Goal: Find specific page/section

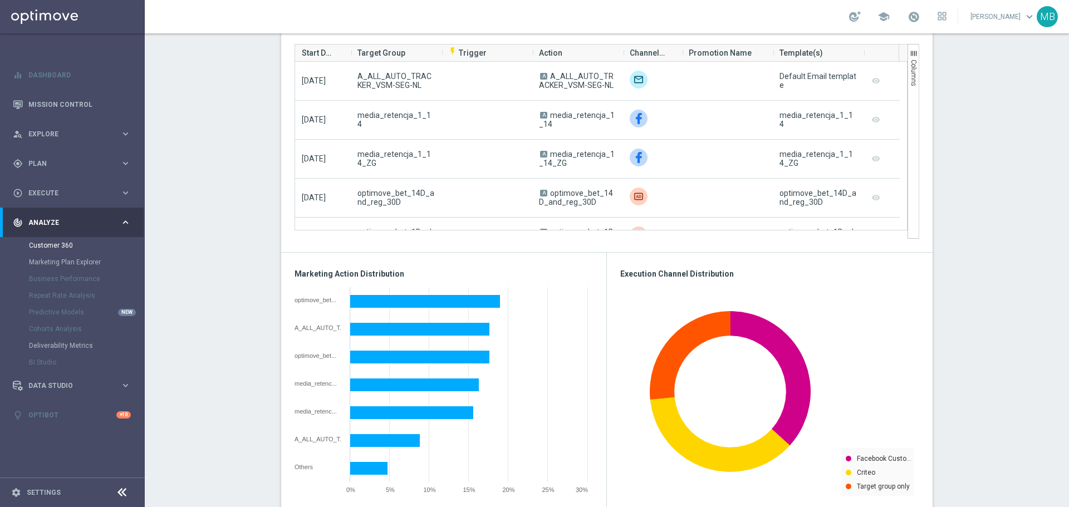
scroll to position [613, 0]
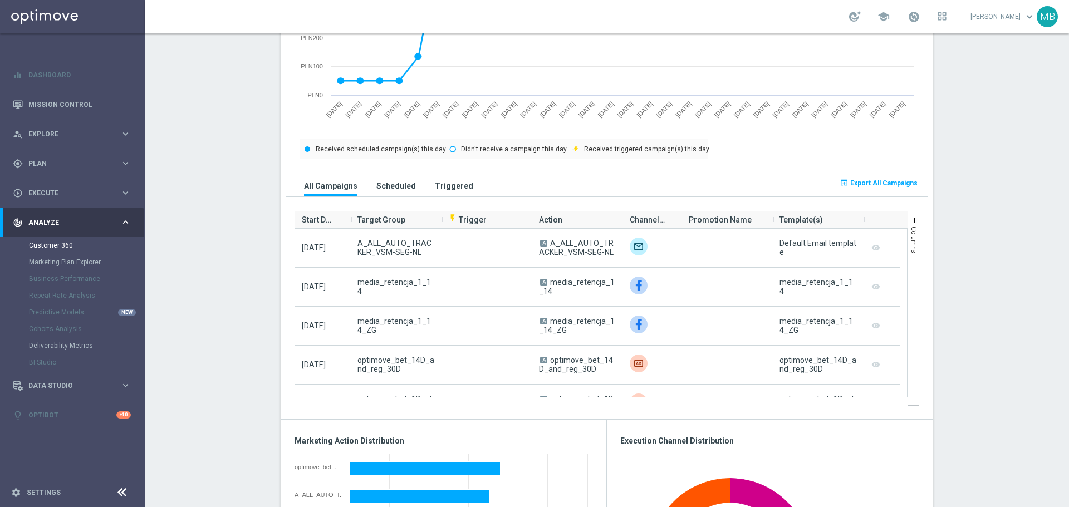
click at [450, 177] on button "Triggered" at bounding box center [454, 185] width 44 height 21
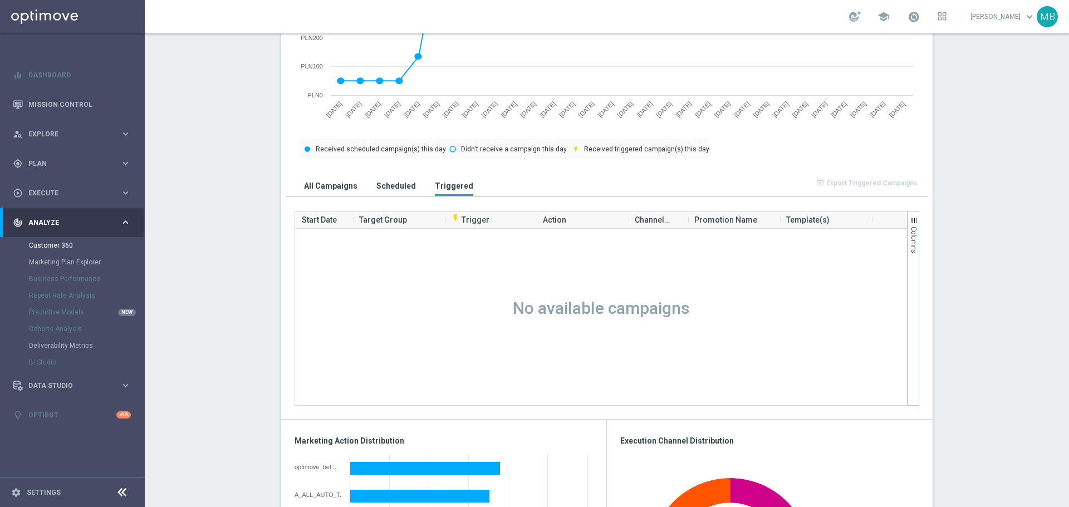
scroll to position [0, 0]
click at [317, 183] on h3 "All Campaigns" at bounding box center [330, 186] width 53 height 10
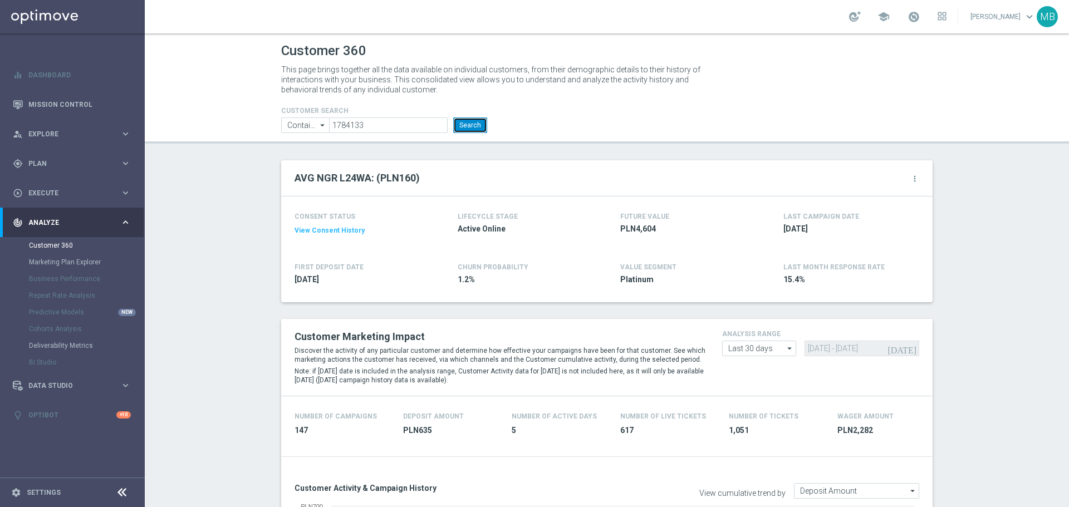
click at [460, 131] on button "Search" at bounding box center [470, 126] width 34 height 16
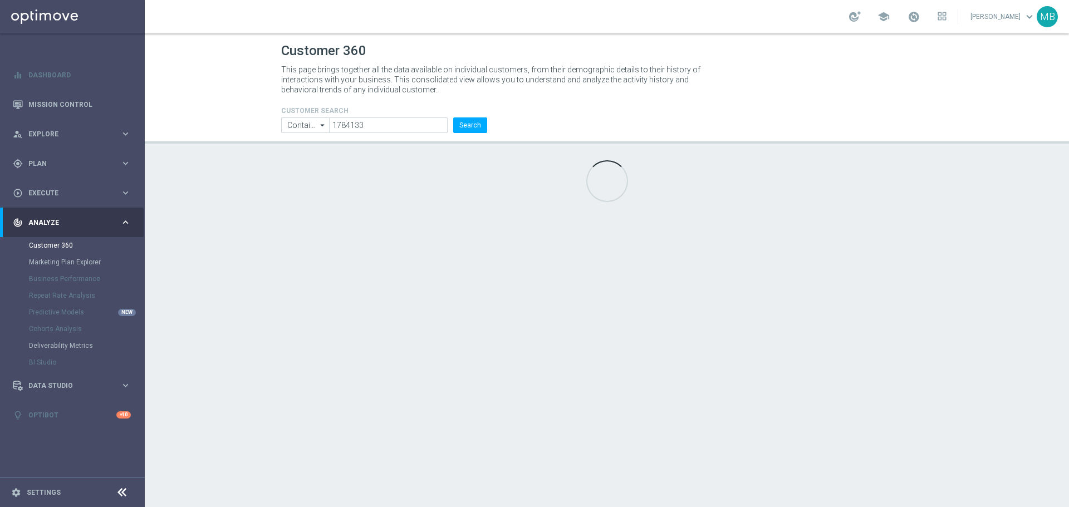
click at [267, 146] on div "Customer 360 This page brings together all the data available on individual cus…" at bounding box center [607, 270] width 925 height 474
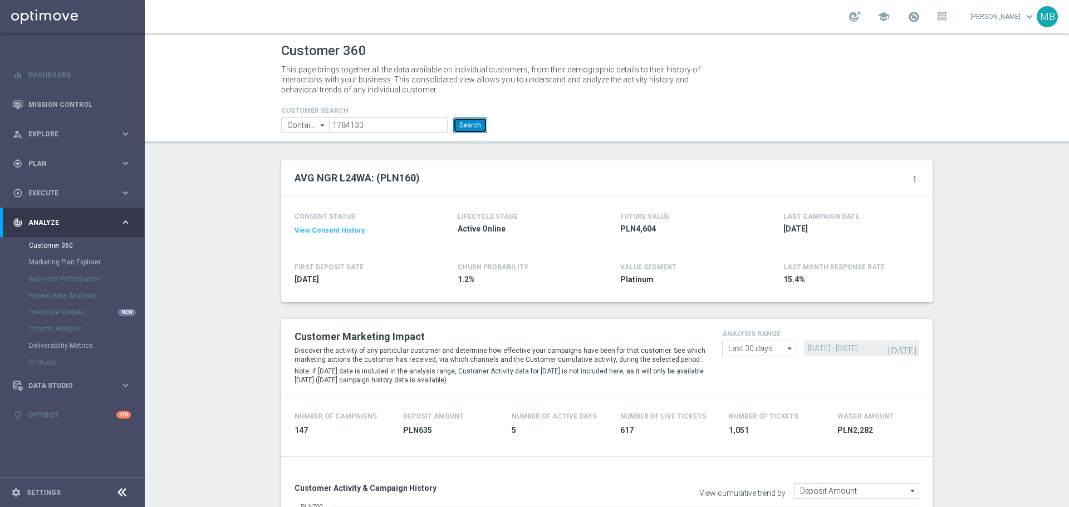
click at [477, 131] on button "Search" at bounding box center [470, 126] width 34 height 16
click at [463, 125] on button "Search" at bounding box center [470, 126] width 34 height 16
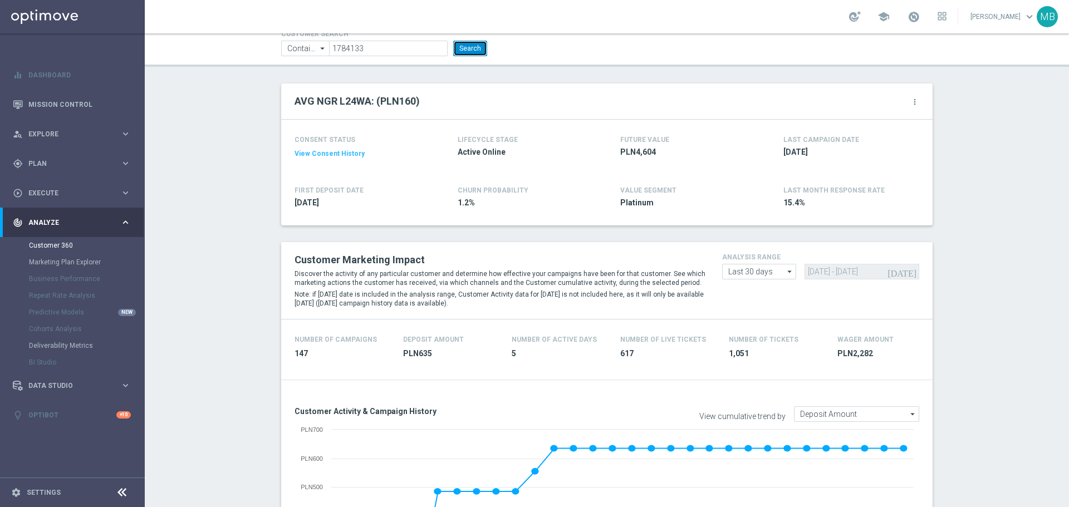
scroll to position [279, 0]
